Goal: Check status: Check status

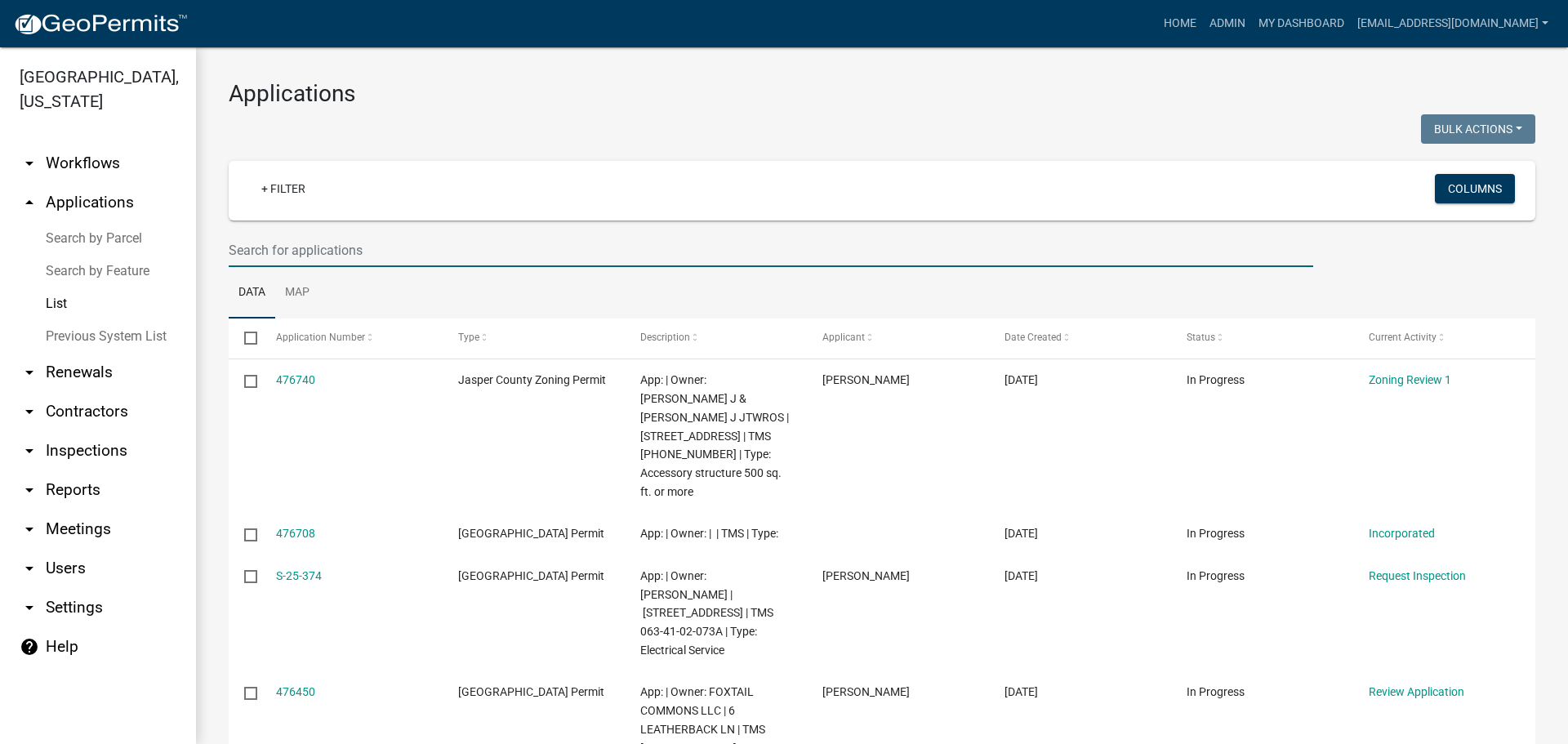
click at [409, 247] on input "text" at bounding box center [771, 250] width 1084 height 33
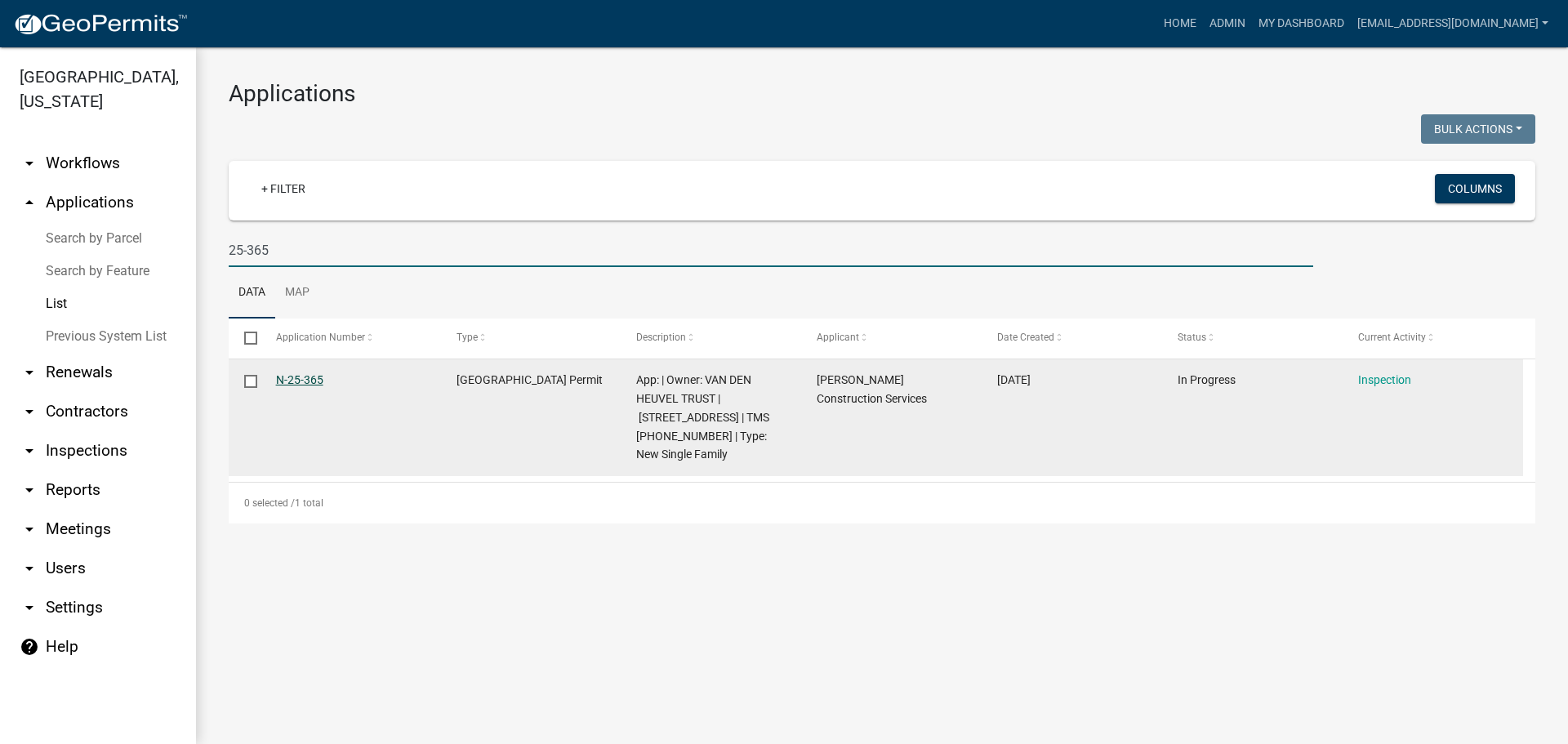
type input "25-365"
click at [284, 376] on link "N-25-365" at bounding box center [300, 381] width 47 height 13
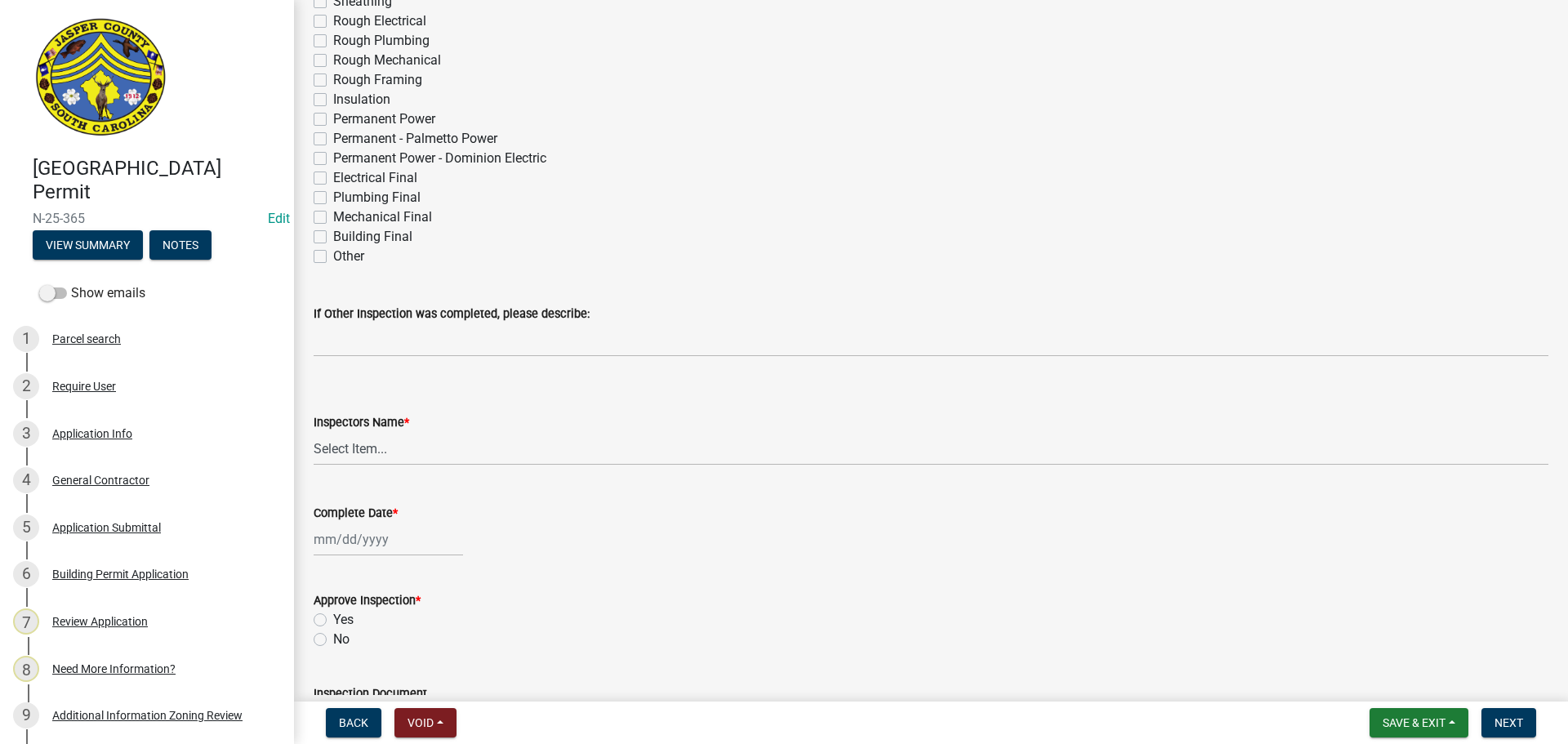
scroll to position [572, 0]
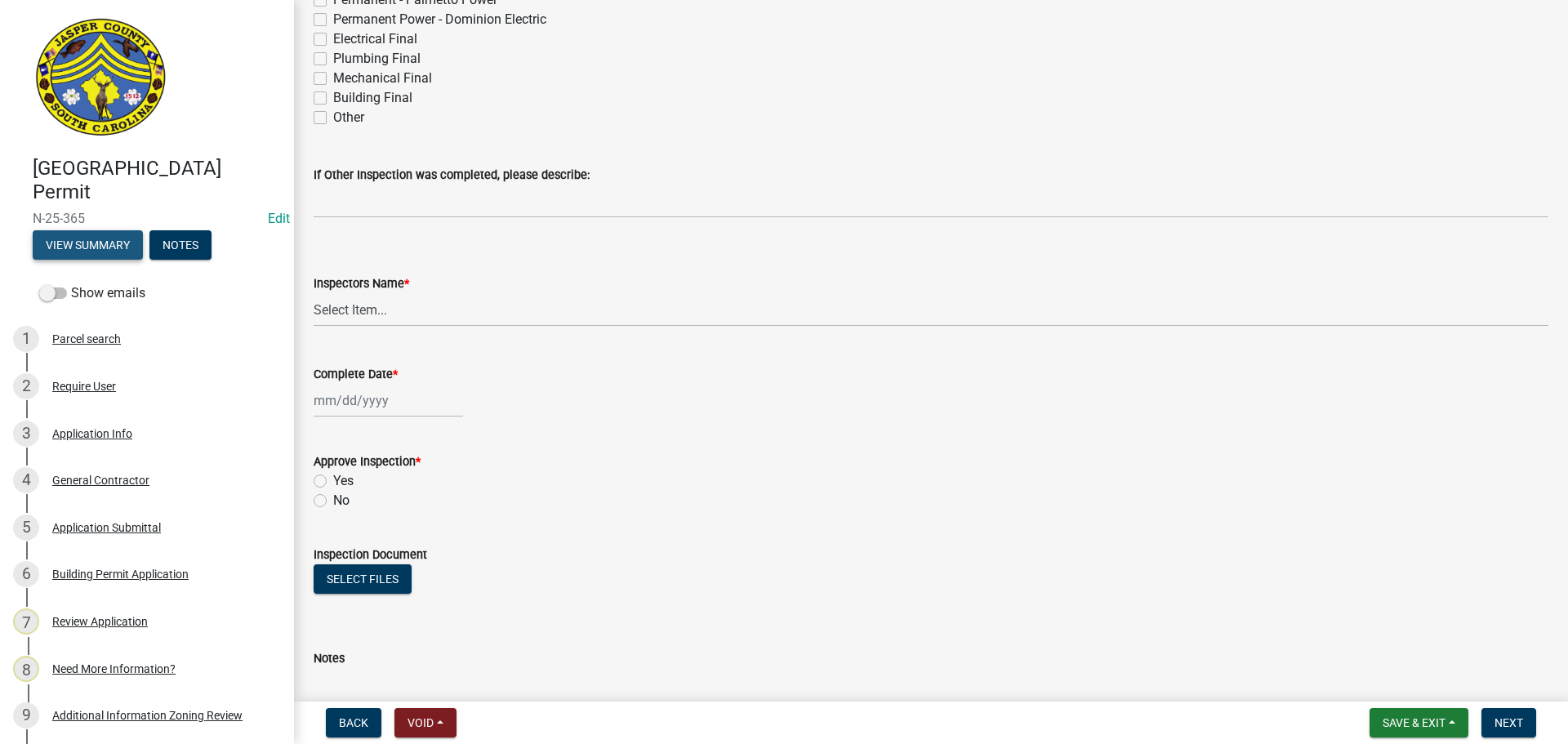
click at [106, 243] on button "View Summary" at bounding box center [88, 244] width 111 height 29
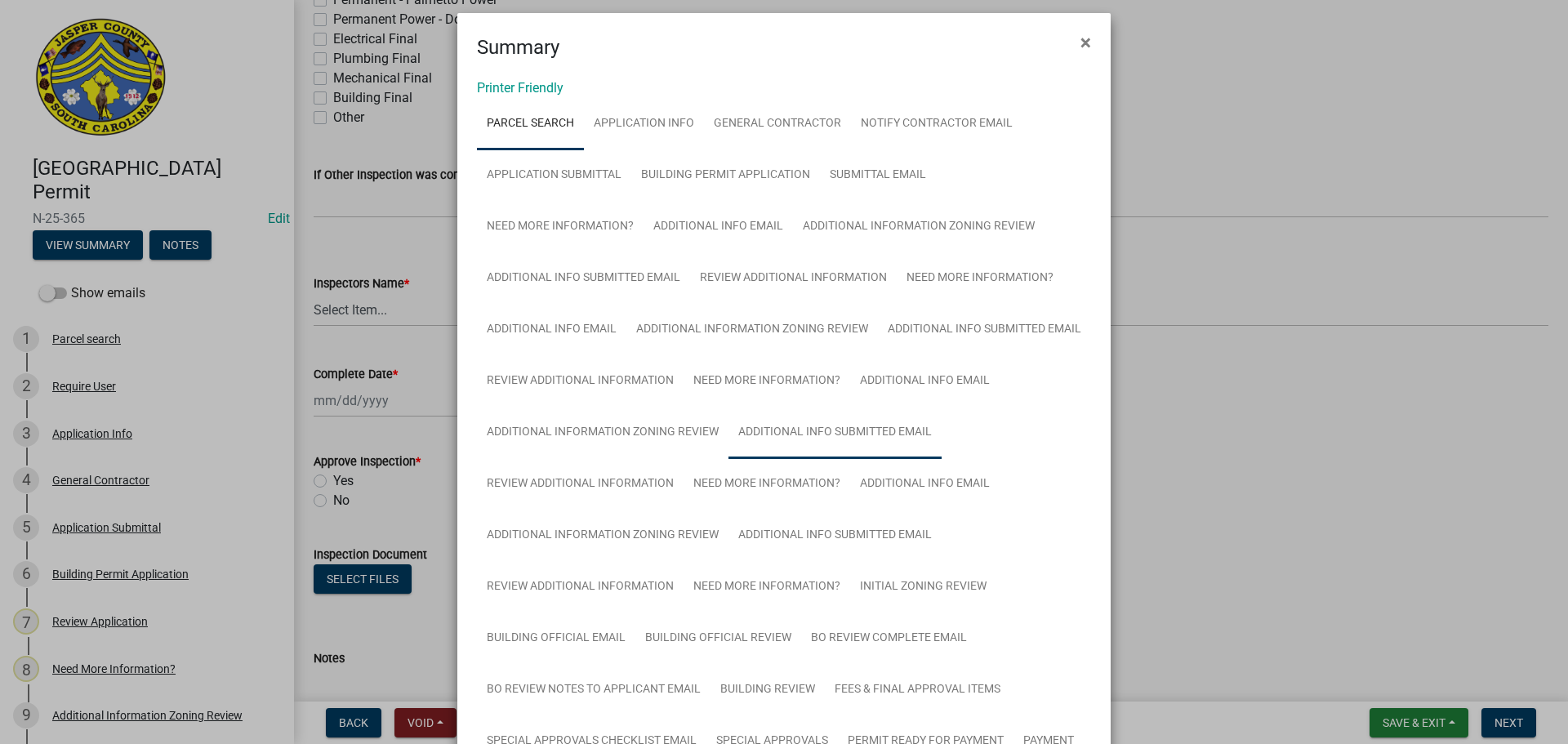
scroll to position [0, 0]
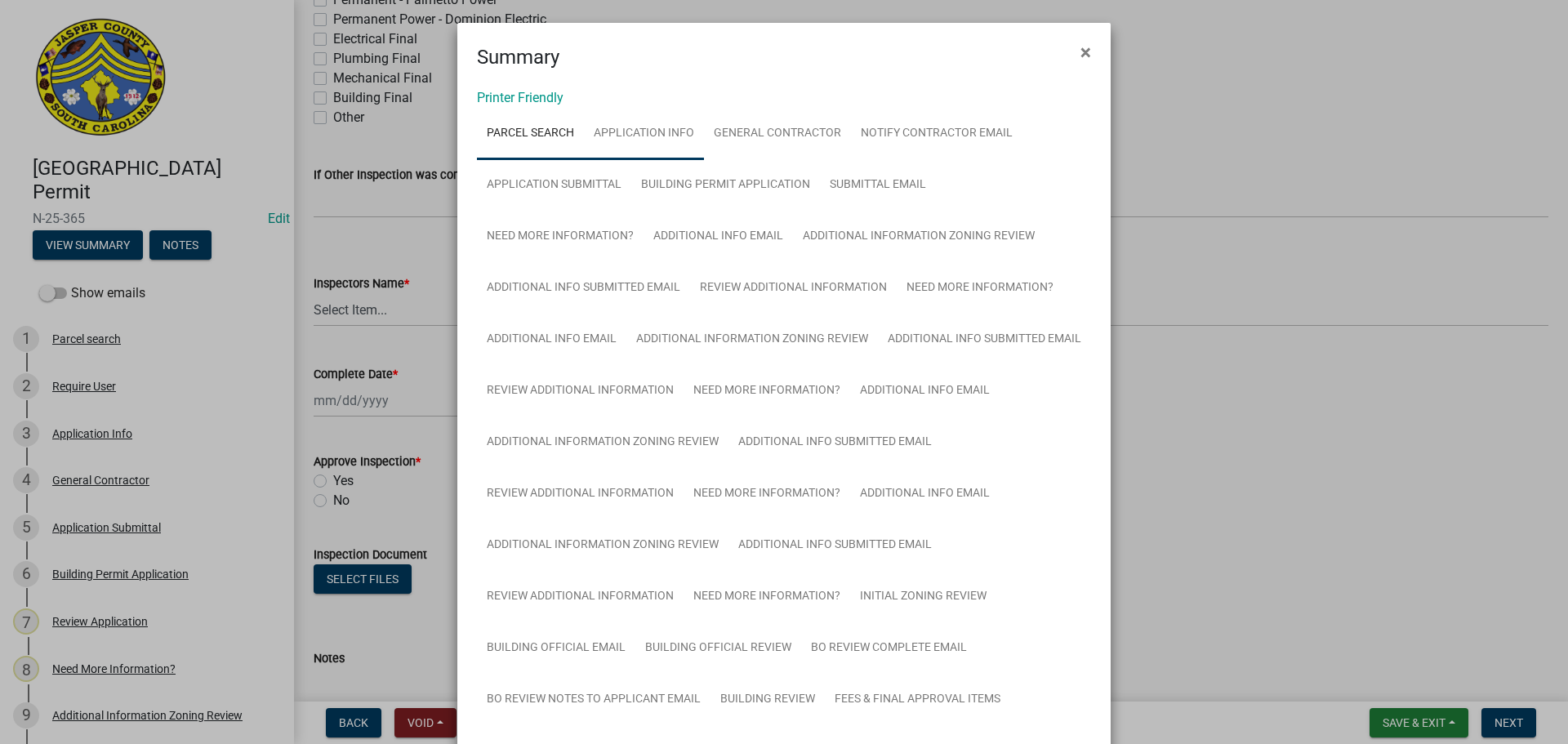
click at [630, 127] on link "Application Info" at bounding box center [643, 133] width 120 height 52
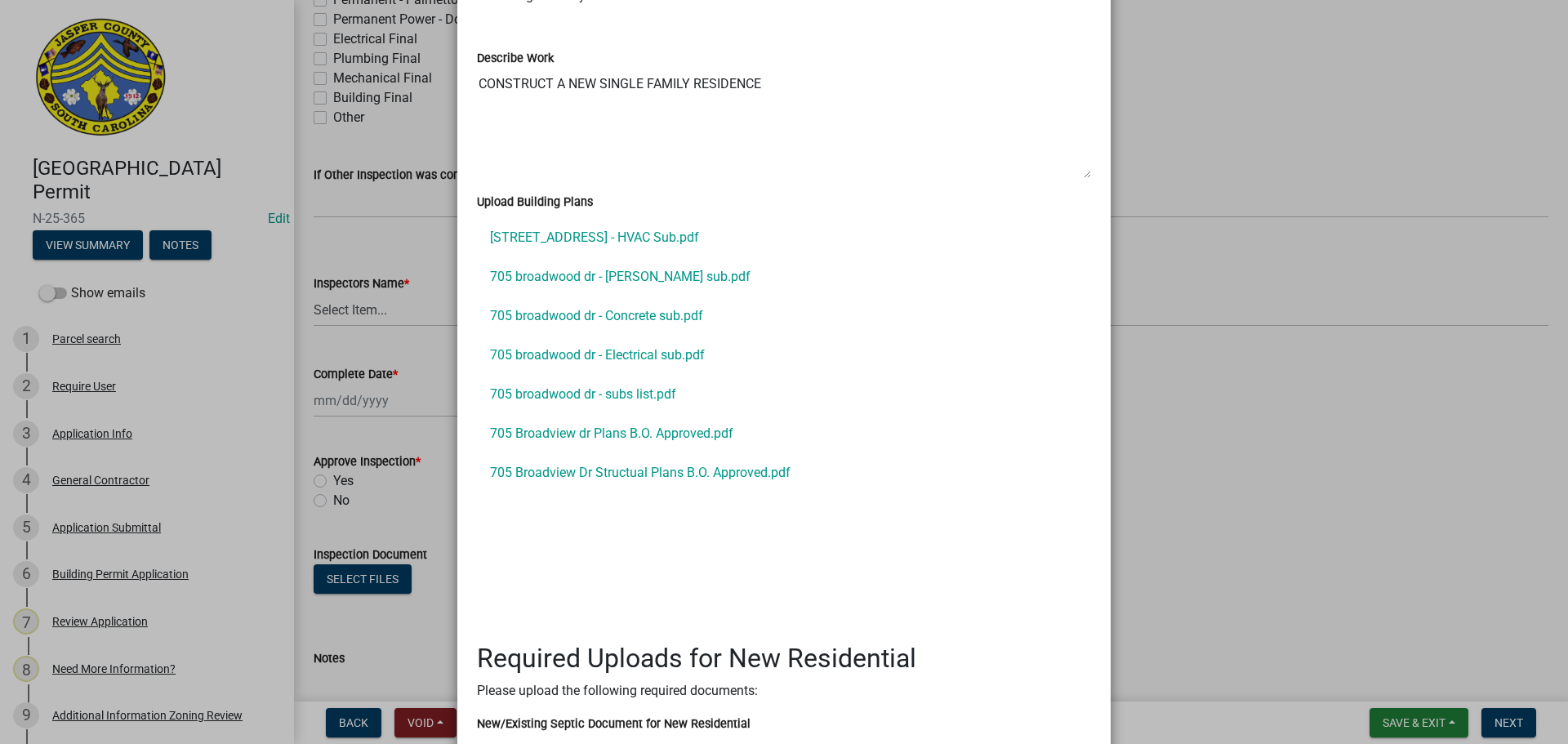
scroll to position [2697, 0]
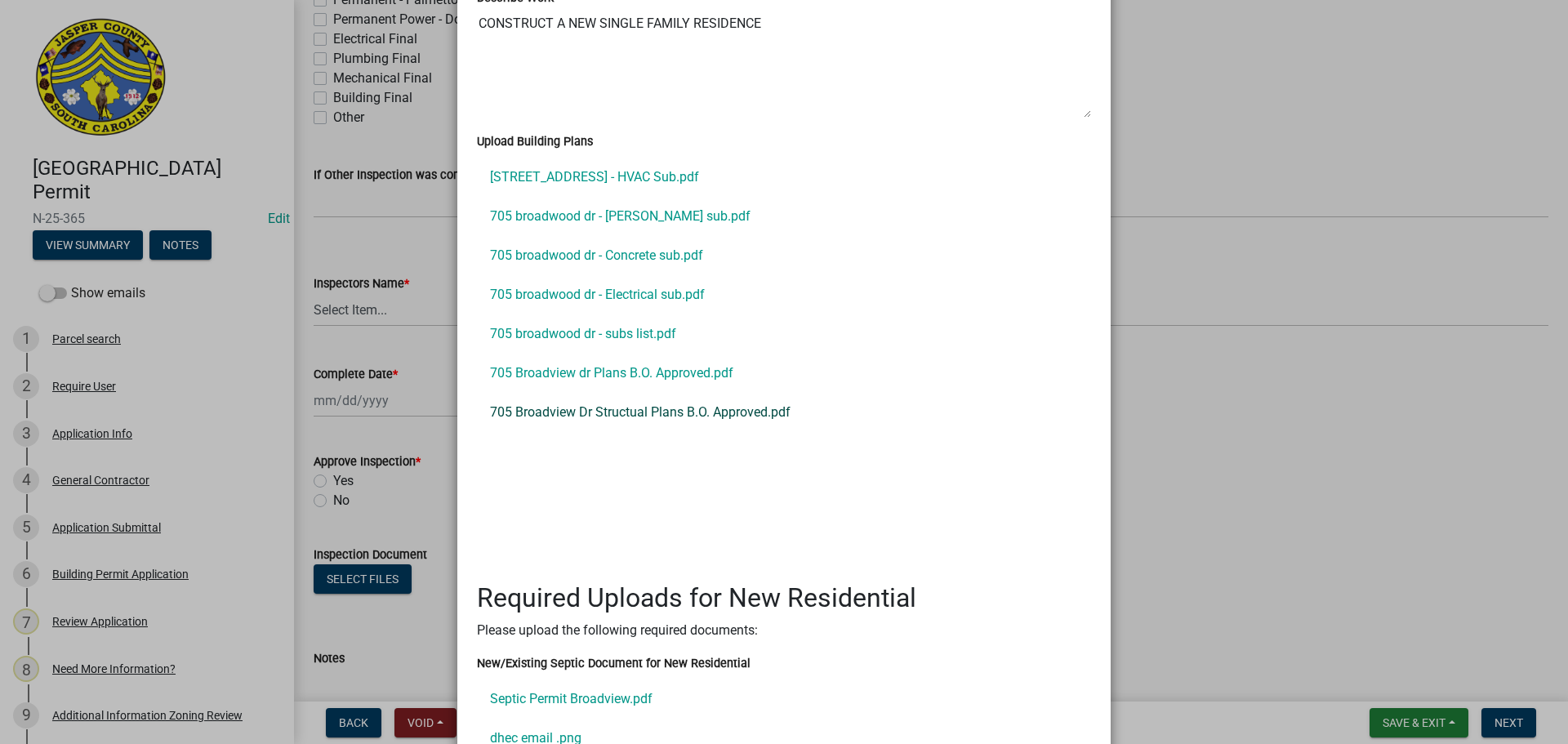
click at [609, 418] on link "705 Broadview Dr Structual Plans B.O. Approved.pdf" at bounding box center [784, 412] width 614 height 39
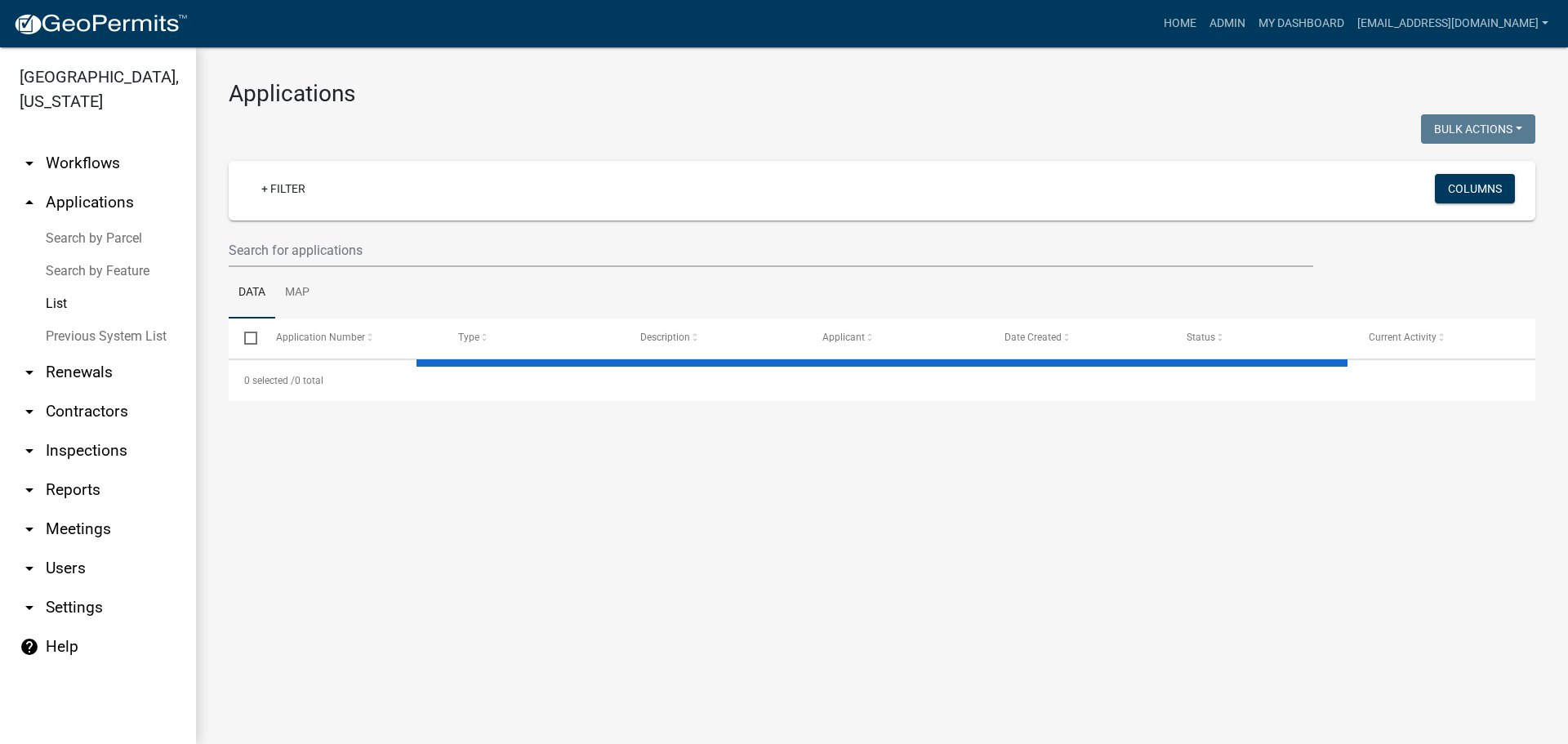
scroll to position [2696, 0]
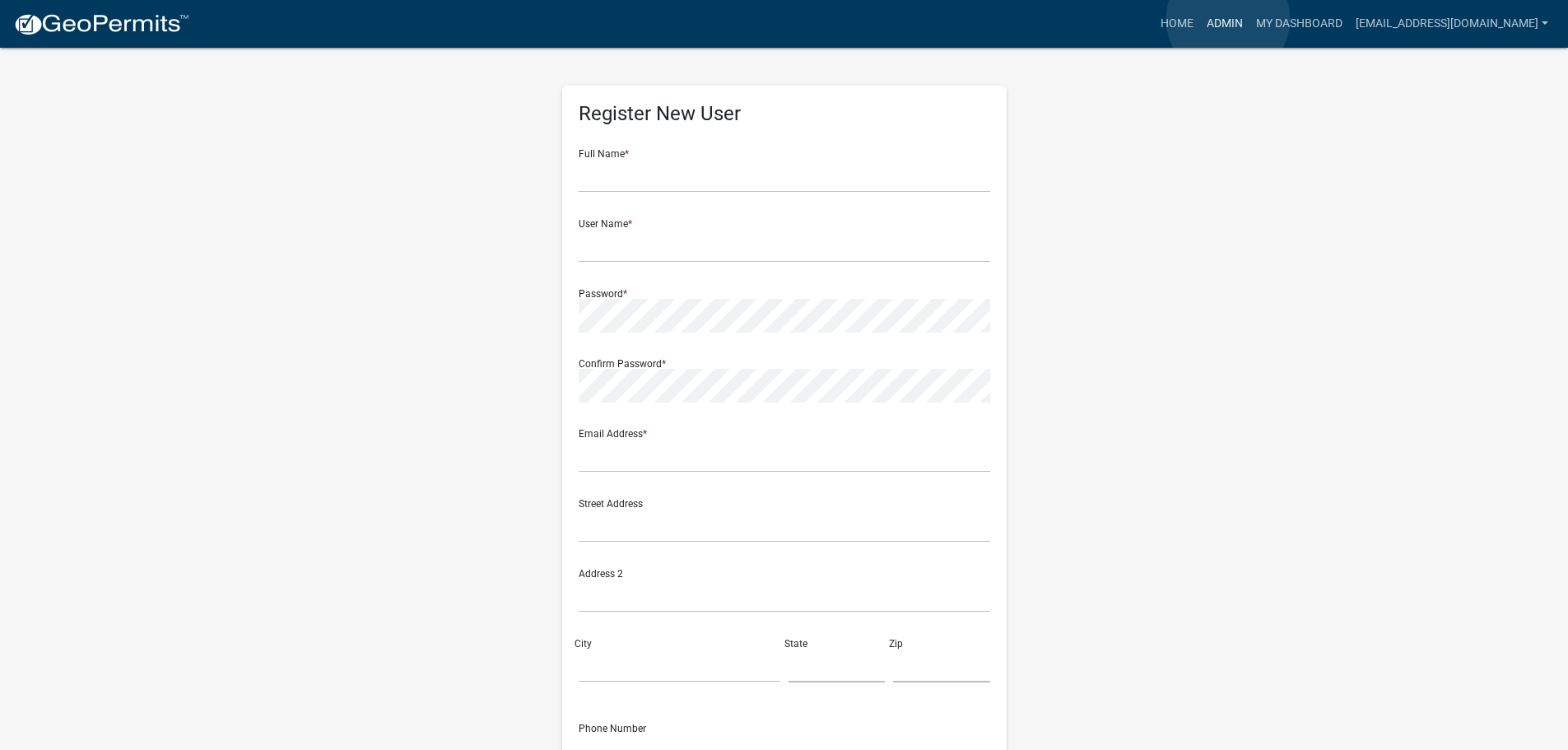
click at [1228, 20] on link "Admin" at bounding box center [1226, 24] width 50 height 31
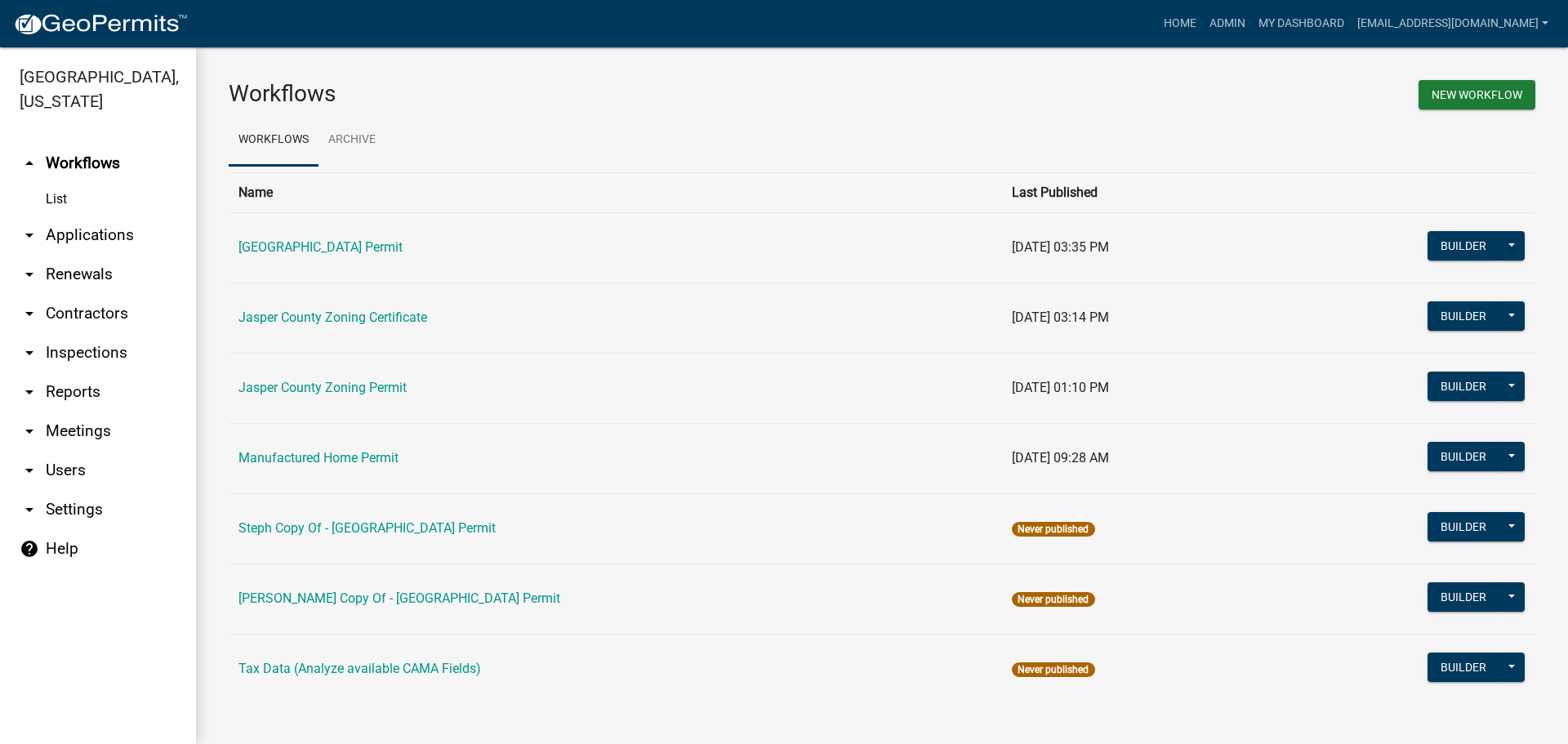
click at [69, 235] on link "arrow_drop_down Applications" at bounding box center [97, 235] width 196 height 39
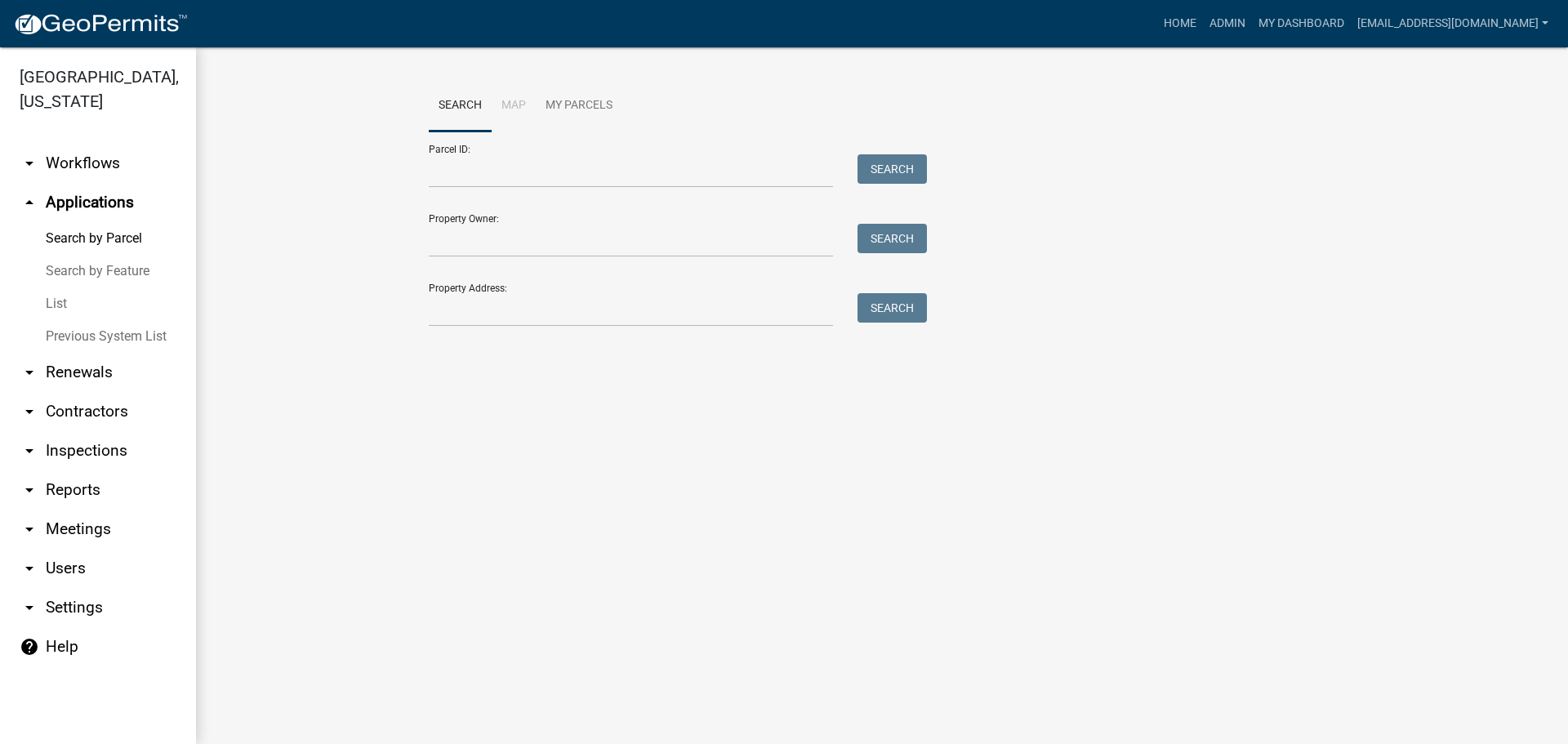
click at [59, 309] on link "List" at bounding box center [97, 304] width 196 height 33
